Goal: Obtain resource: Download file/media

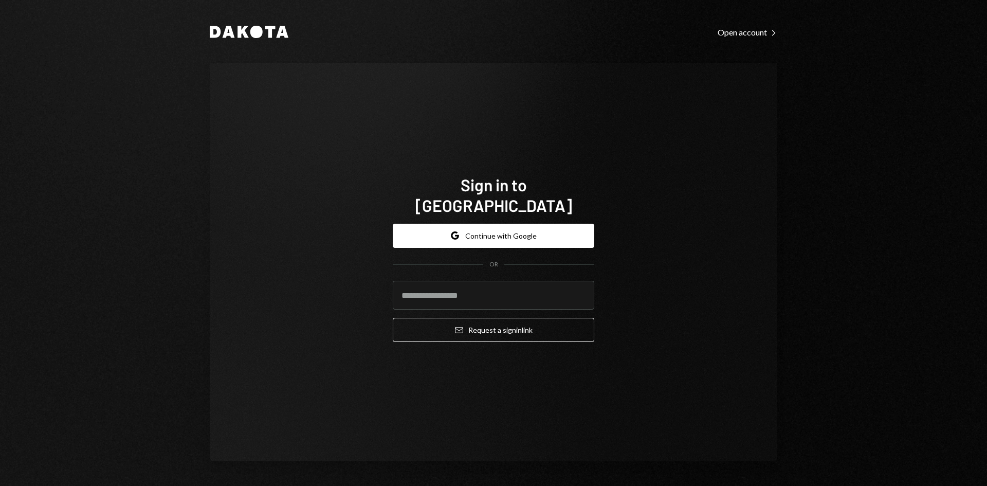
click at [456, 237] on form "Google Continue with Google OR Email Request a sign in link" at bounding box center [493, 283] width 201 height 119
click at [452, 231] on icon "Google" at bounding box center [455, 235] width 8 height 8
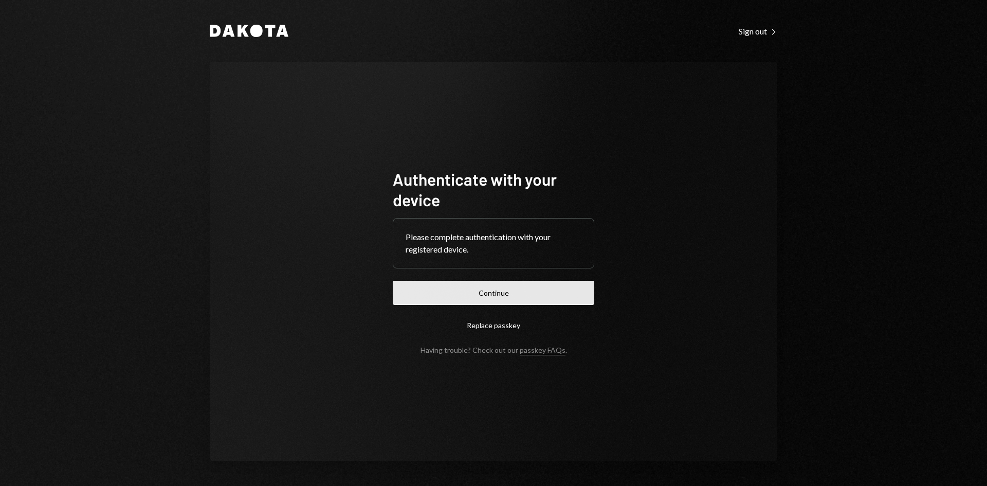
click at [447, 291] on button "Continue" at bounding box center [493, 293] width 201 height 24
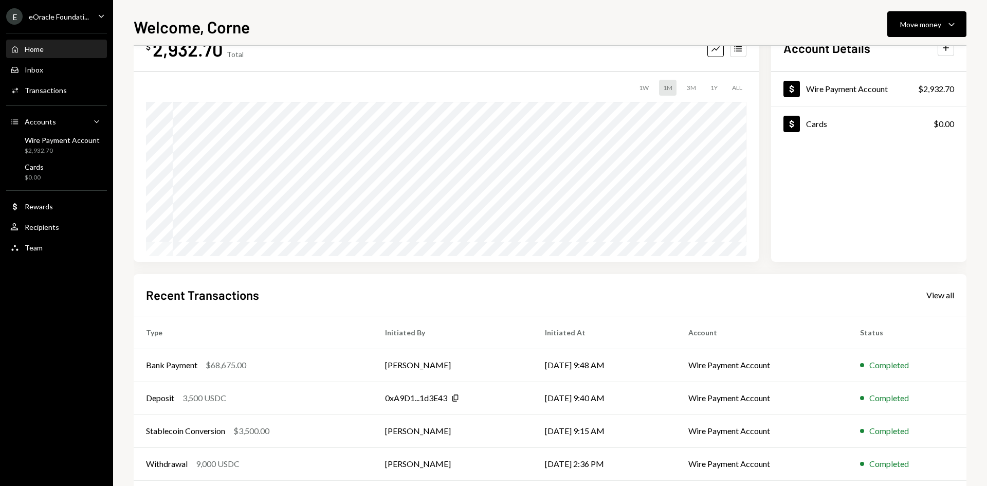
scroll to position [51, 0]
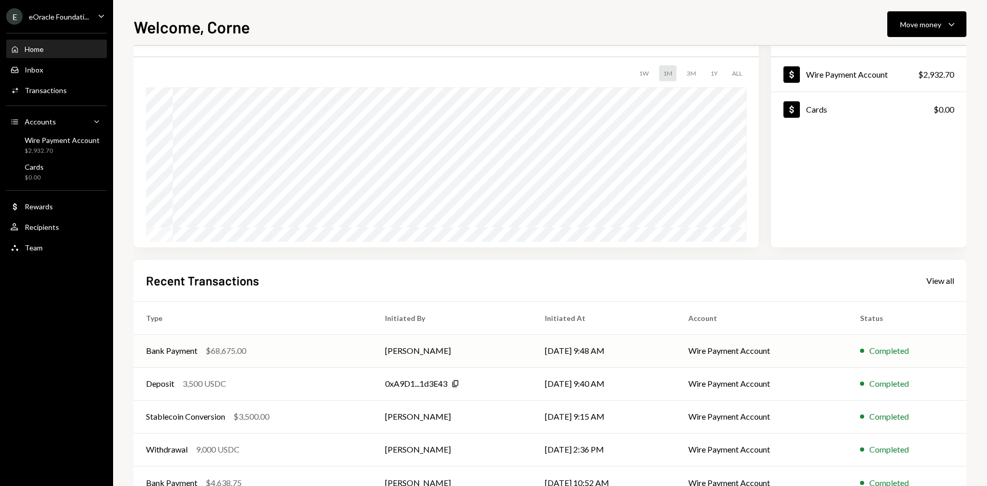
click at [470, 347] on td "Corne van Romburgh" at bounding box center [453, 350] width 160 height 33
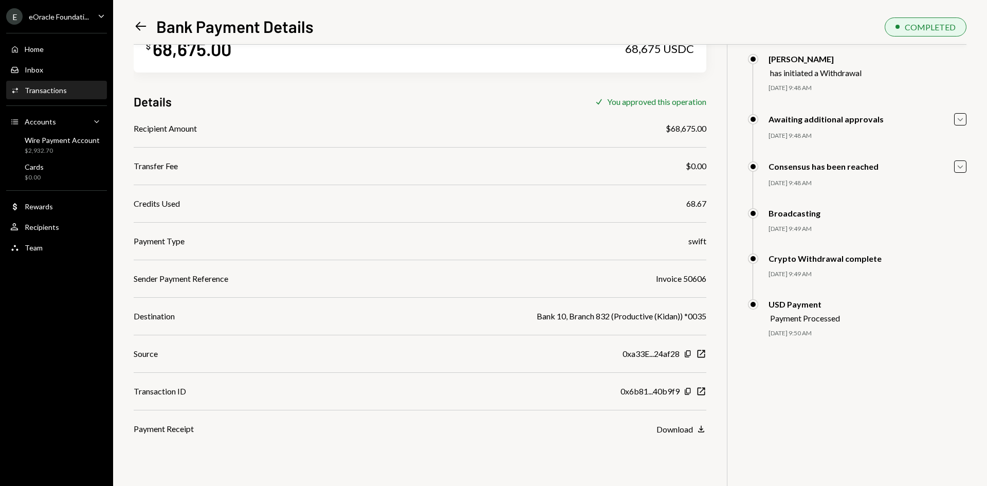
scroll to position [45, 0]
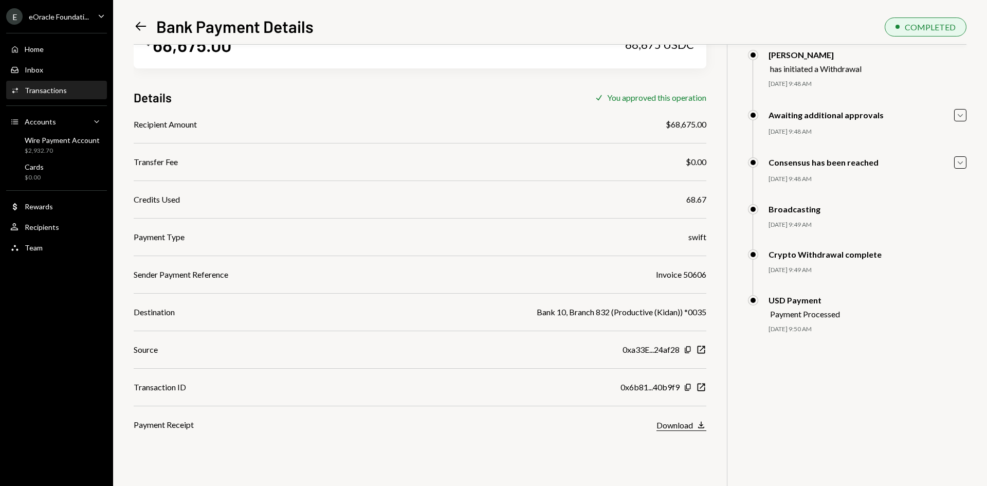
click at [683, 426] on div "Download" at bounding box center [674, 425] width 36 height 10
